Goal: Navigation & Orientation: Find specific page/section

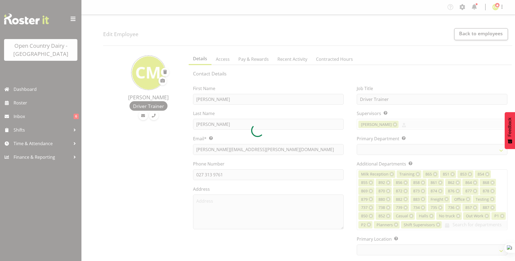
select select "TimelineWeek"
select select
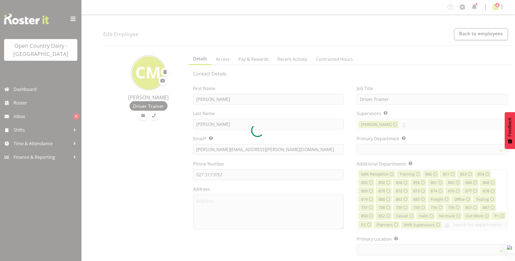
select select
select select "990"
select select "699"
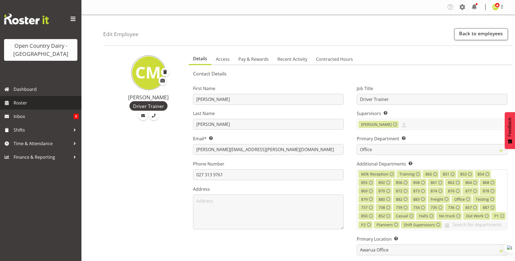
click at [24, 104] on span "Roster" at bounding box center [46, 103] width 65 height 8
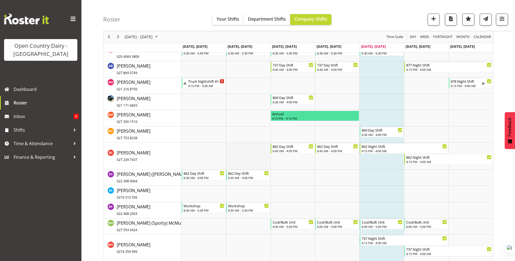
scroll to position [923, 0]
